Goal: Information Seeking & Learning: Find specific page/section

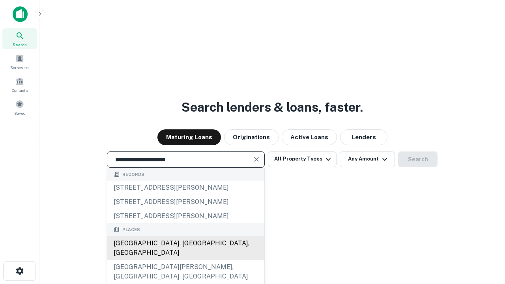
click at [186, 260] on div "[GEOGRAPHIC_DATA], [GEOGRAPHIC_DATA], [GEOGRAPHIC_DATA]" at bounding box center [185, 249] width 157 height 24
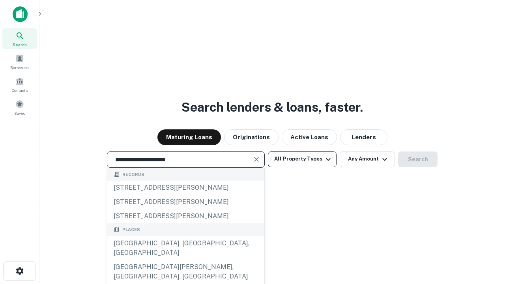
click at [302, 159] on button "All Property Types" at bounding box center [302, 160] width 69 height 16
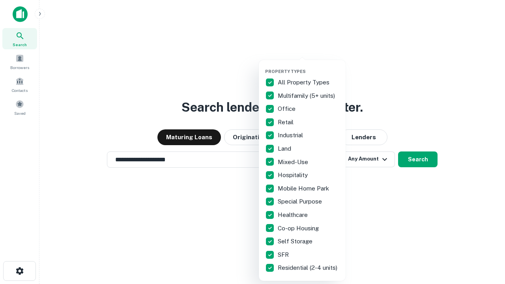
type input "**********"
click at [309, 66] on button "button" at bounding box center [308, 66] width 87 height 0
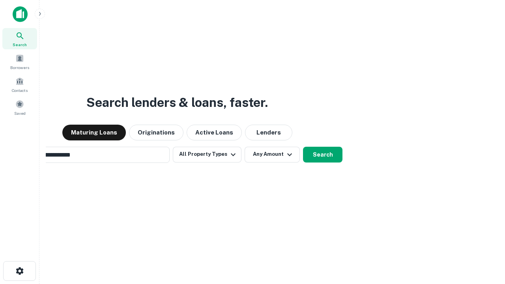
scroll to position [12, 0]
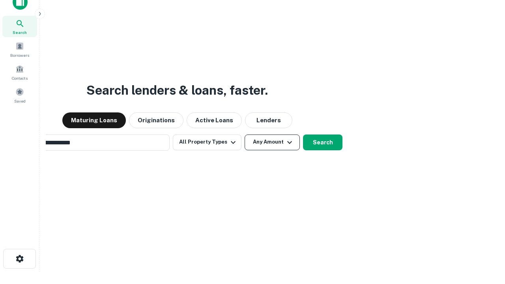
click at [245, 135] on button "Any Amount" at bounding box center [272, 143] width 55 height 16
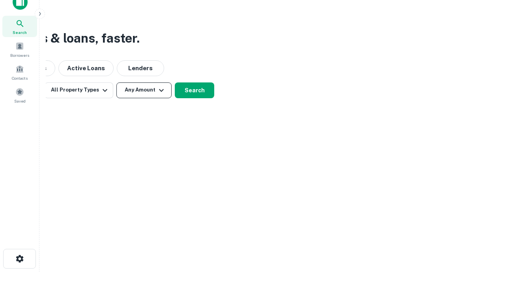
scroll to position [13, 0]
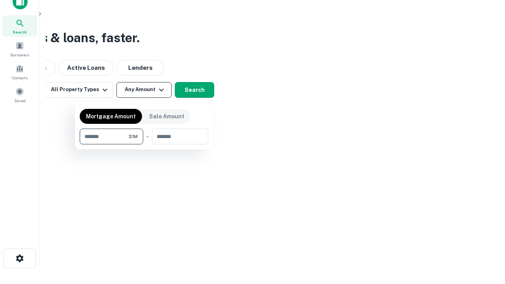
type input "*******"
click at [144, 145] on button "button" at bounding box center [144, 145] width 129 height 0
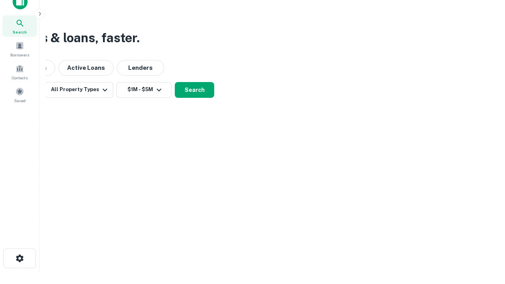
scroll to position [5, 146]
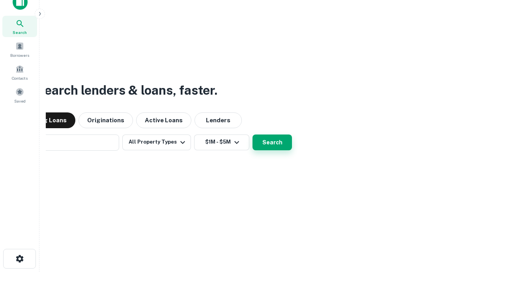
click at [253, 135] on button "Search" at bounding box center [272, 143] width 39 height 16
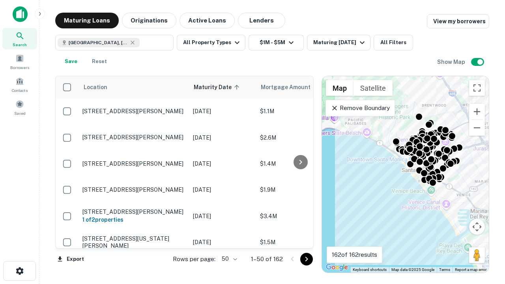
click at [228, 259] on body "Search Borrowers Contacts Saved Maturing Loans Originations Active Loans Lender…" at bounding box center [252, 142] width 505 height 284
click at [229, 239] on li "25" at bounding box center [228, 239] width 23 height 14
